Goal: Task Accomplishment & Management: Manage account settings

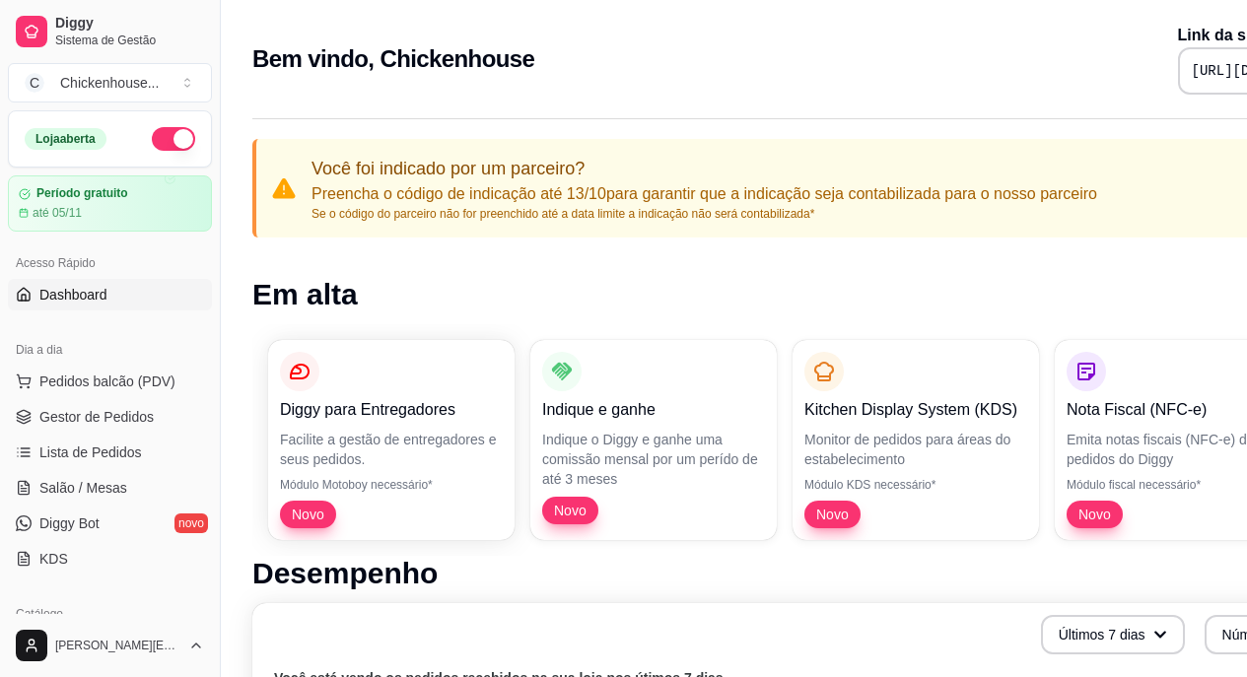
click at [99, 287] on span "Dashboard" at bounding box center [73, 295] width 68 height 20
click at [108, 423] on span "Gestor de Pedidos" at bounding box center [96, 417] width 114 height 20
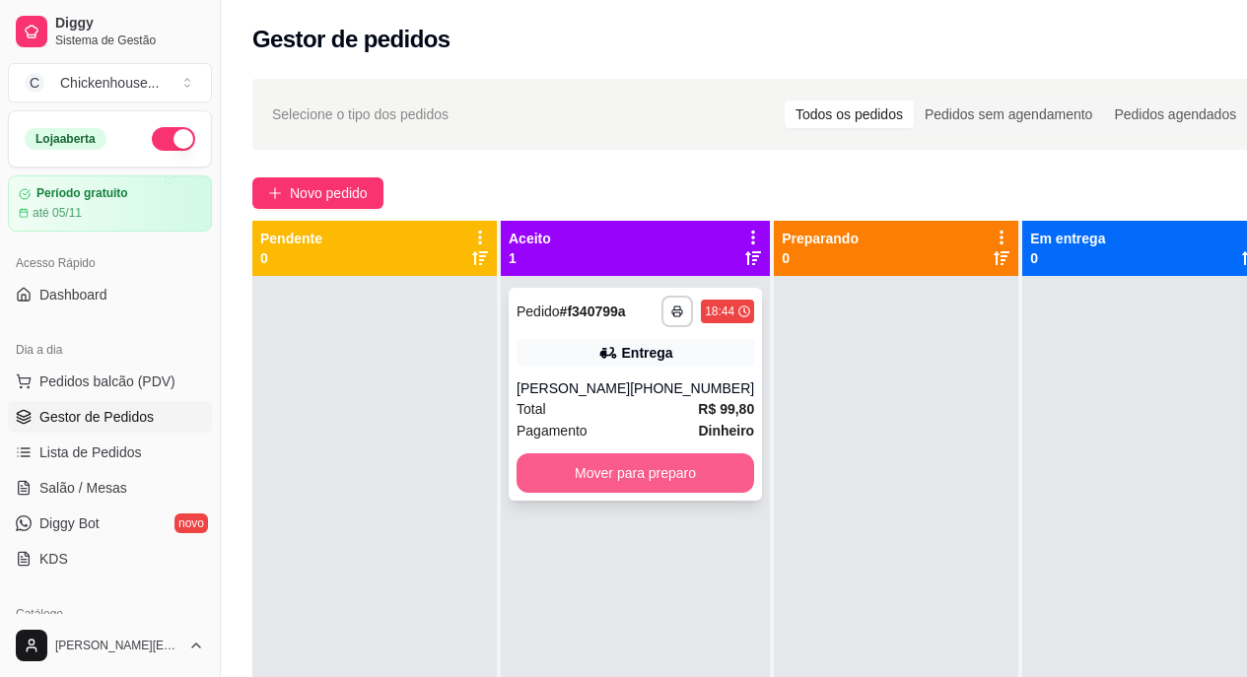
click at [614, 470] on button "Mover para preparo" at bounding box center [635, 472] width 238 height 39
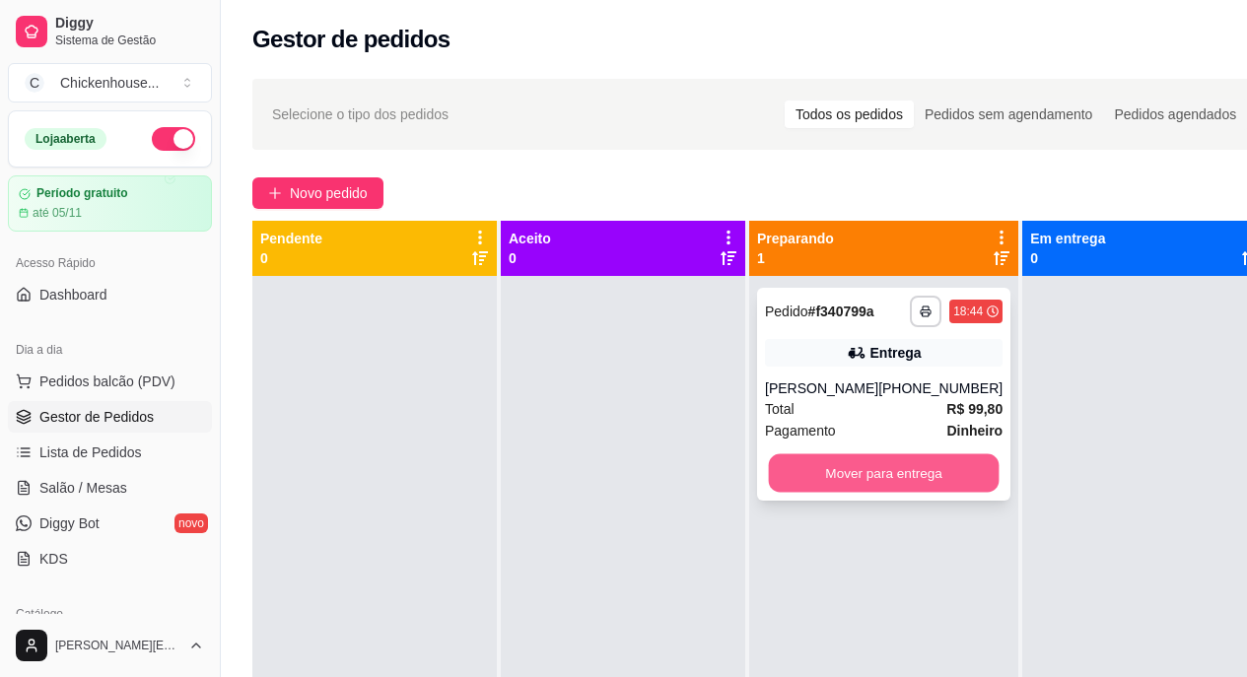
click at [858, 477] on button "Mover para entrega" at bounding box center [884, 473] width 231 height 38
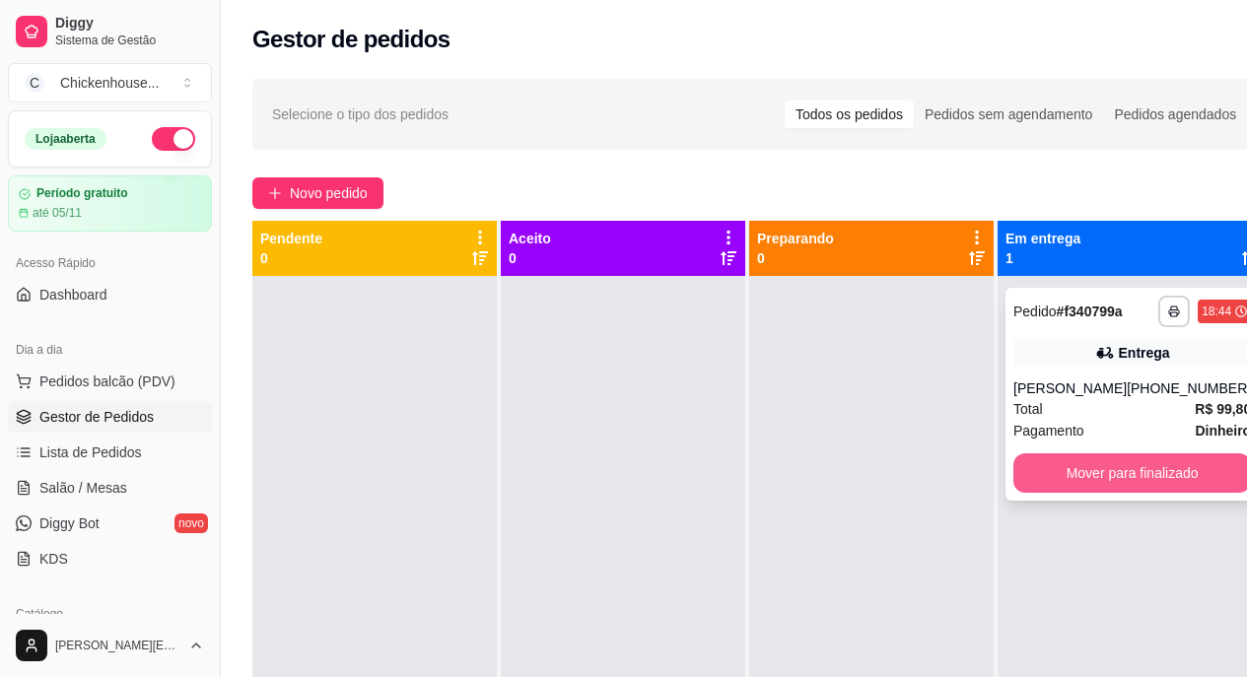
click at [1142, 479] on button "Mover para finalizado" at bounding box center [1132, 472] width 238 height 39
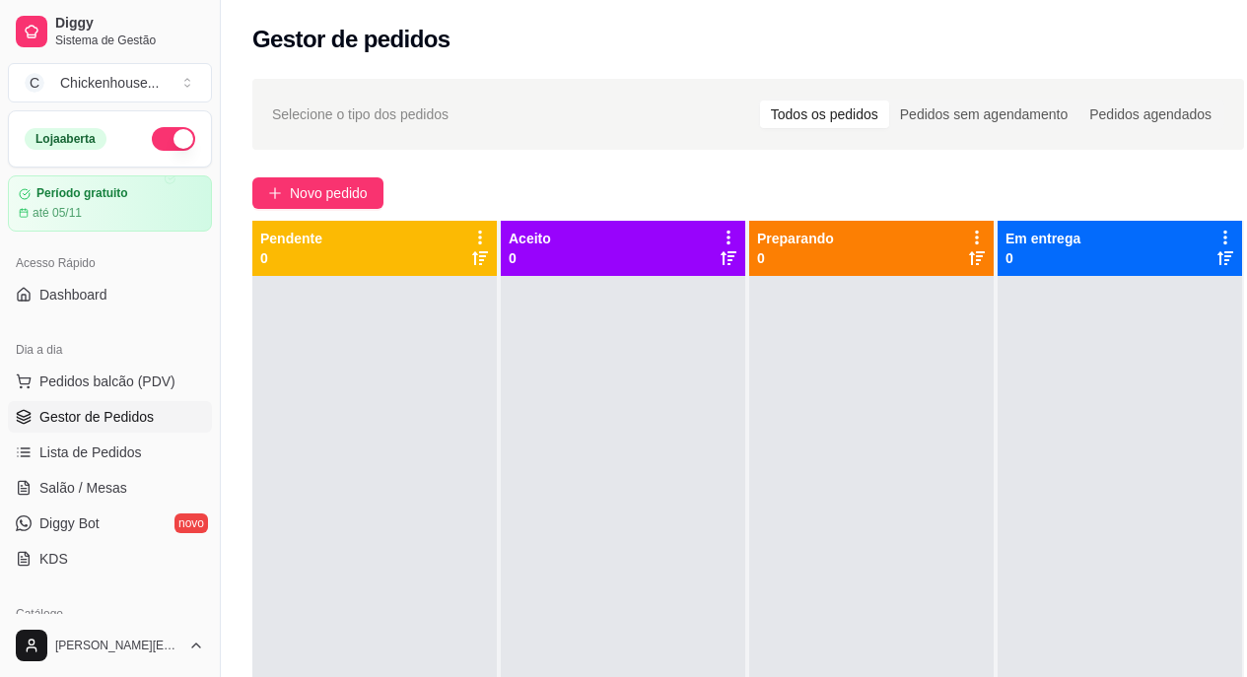
click at [875, 111] on div "Todos os pedidos" at bounding box center [824, 115] width 129 height 28
click at [760, 101] on input "Todos os pedidos" at bounding box center [760, 101] width 0 height 0
click at [983, 116] on div "Pedidos sem agendamento" at bounding box center [983, 115] width 189 height 28
click at [889, 101] on input "Pedidos sem agendamento" at bounding box center [889, 101] width 0 height 0
click at [1167, 111] on div "Pedidos agendados" at bounding box center [1150, 115] width 144 height 28
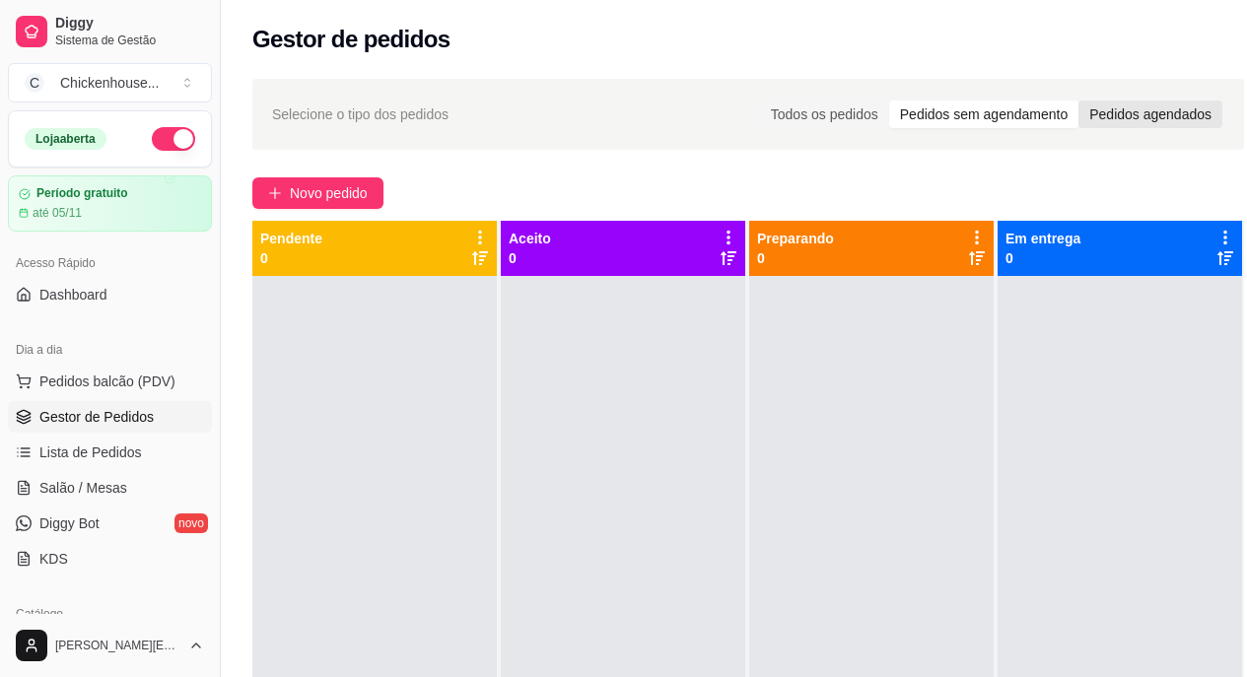
click at [1078, 101] on input "Pedidos agendados" at bounding box center [1078, 101] width 0 height 0
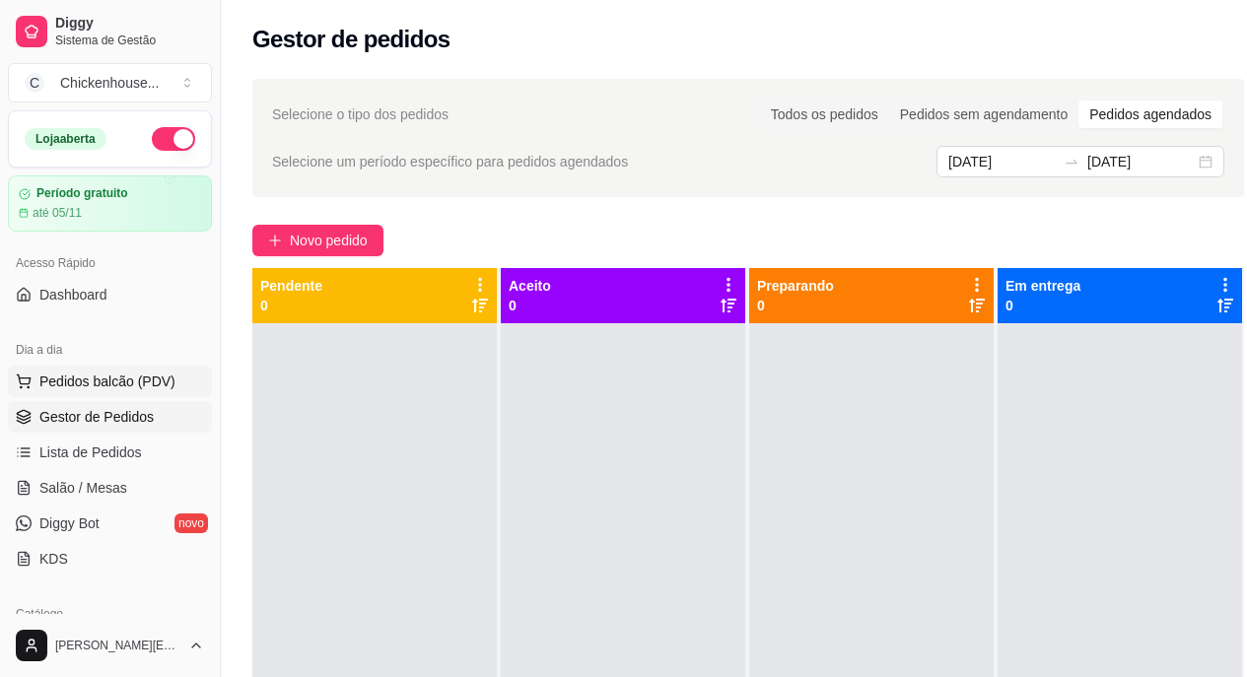
click at [105, 384] on span "Pedidos balcão (PDV)" at bounding box center [107, 382] width 136 height 20
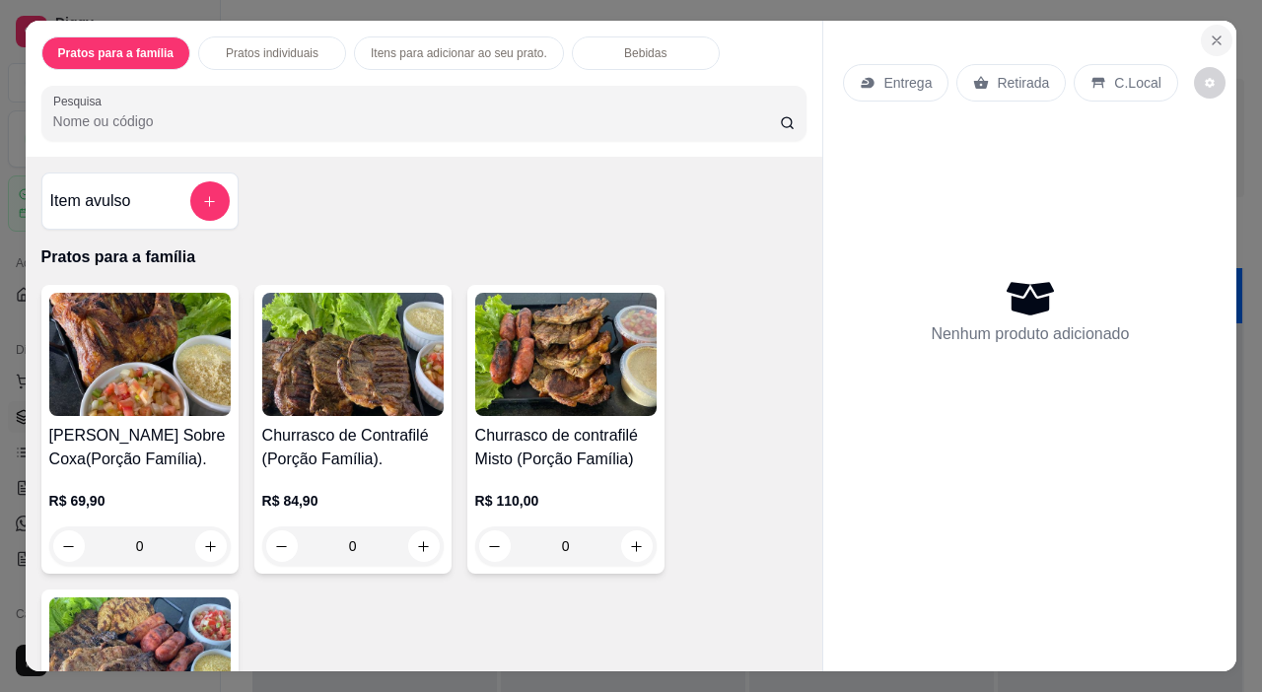
click at [1208, 33] on icon "Close" at bounding box center [1216, 41] width 16 height 16
